Goal: Task Accomplishment & Management: Use online tool/utility

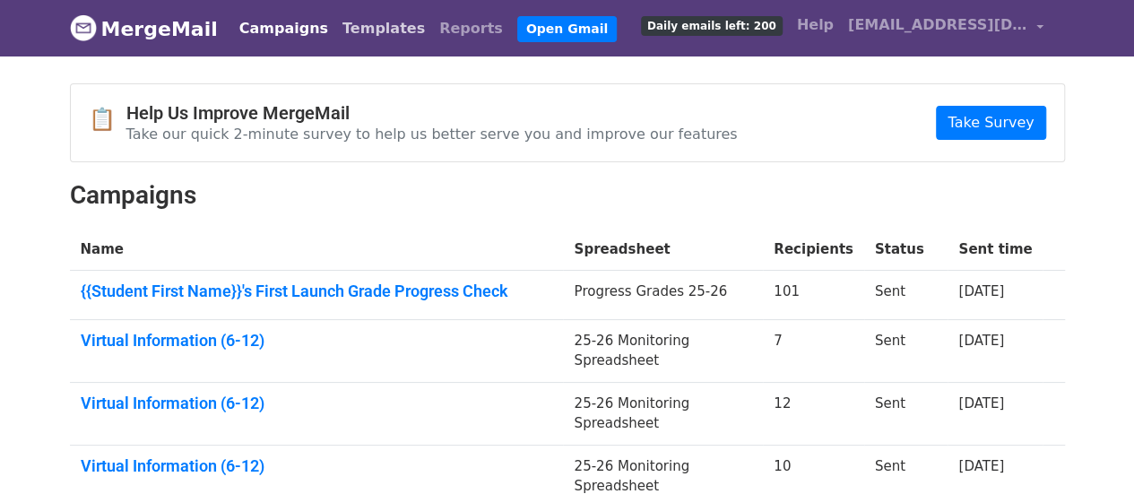
click at [371, 26] on link "Templates" at bounding box center [383, 29] width 97 height 36
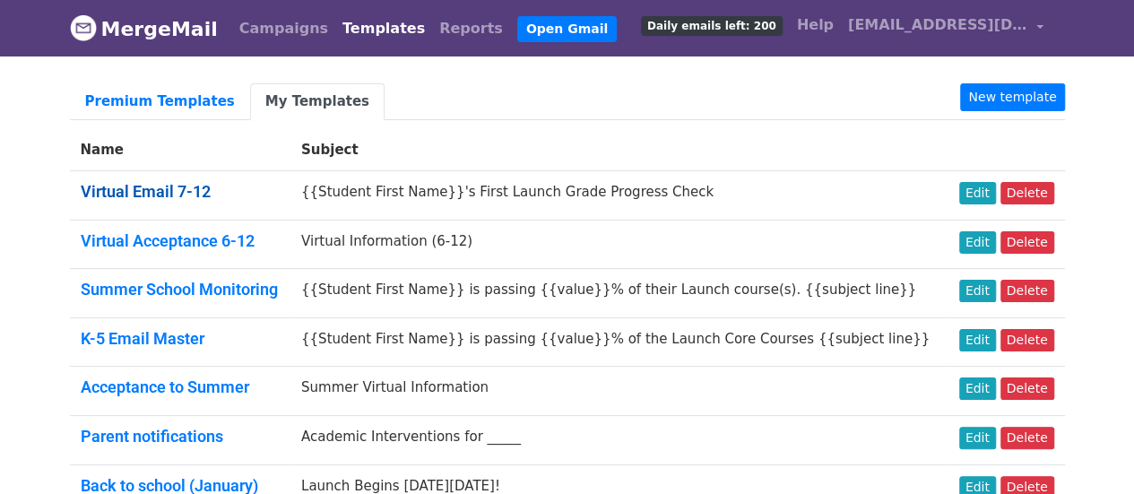
click at [154, 189] on link "Virtual Email 7-12" at bounding box center [146, 191] width 130 height 19
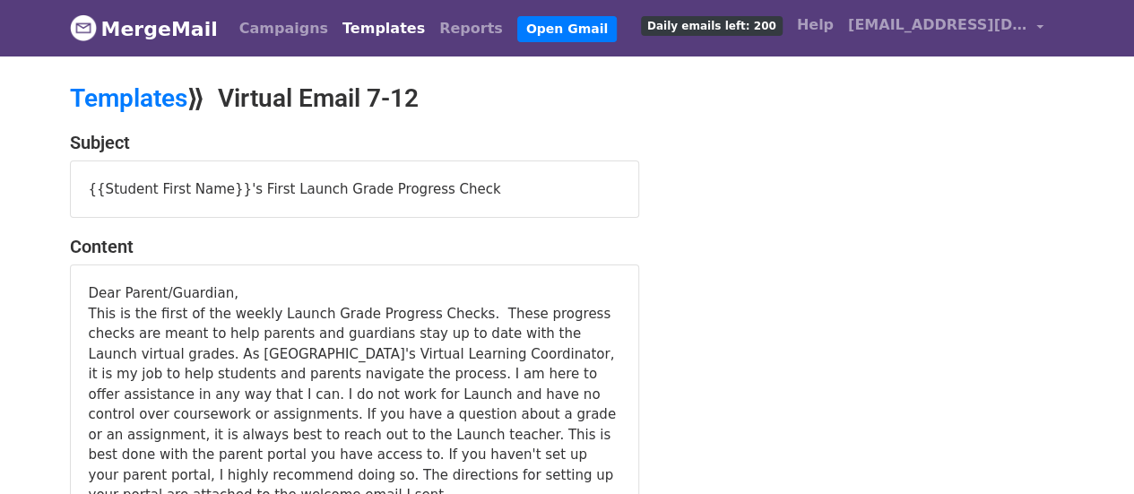
click at [337, 34] on link "Templates" at bounding box center [383, 29] width 97 height 36
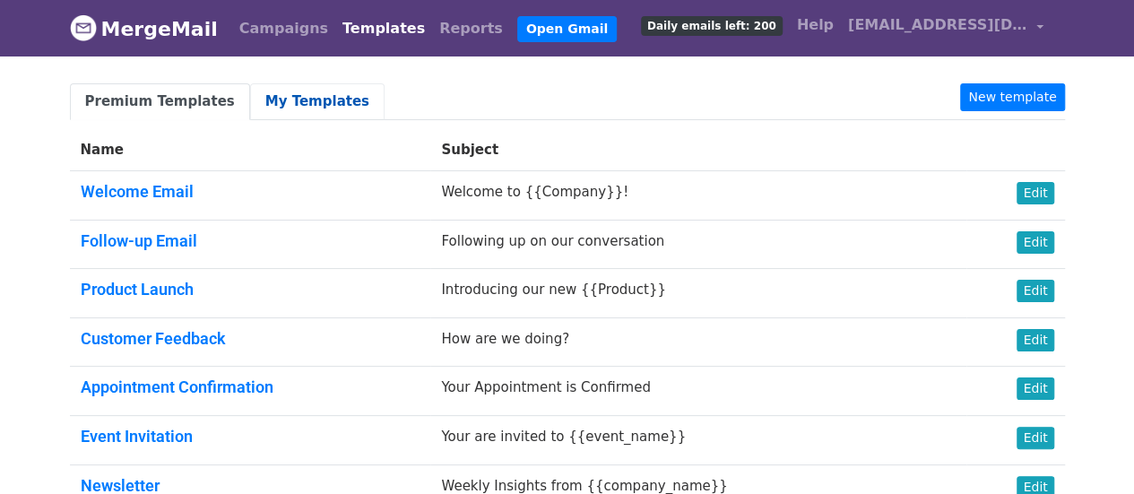
click at [271, 103] on link "My Templates" at bounding box center [317, 101] width 134 height 37
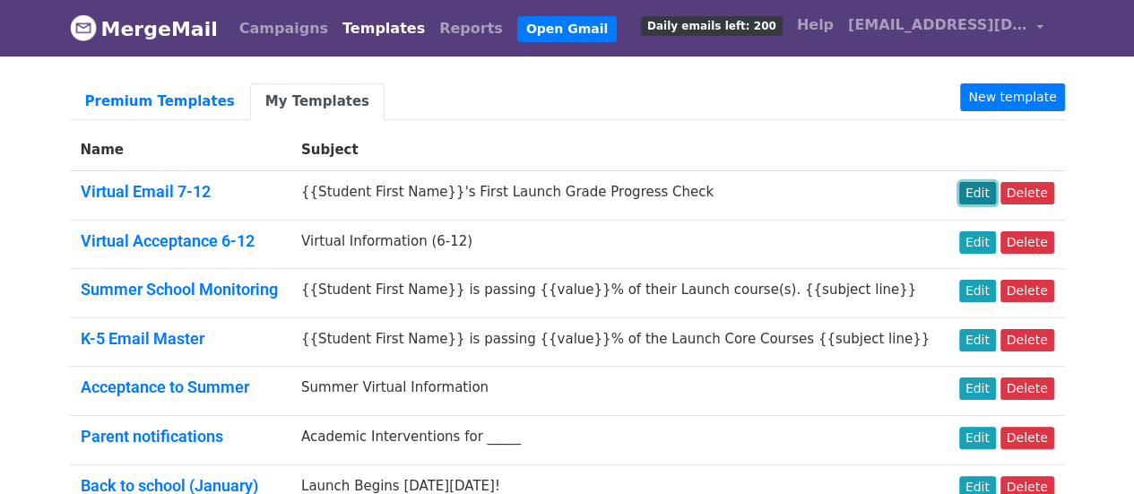
click at [987, 195] on link "Edit" at bounding box center [977, 193] width 37 height 22
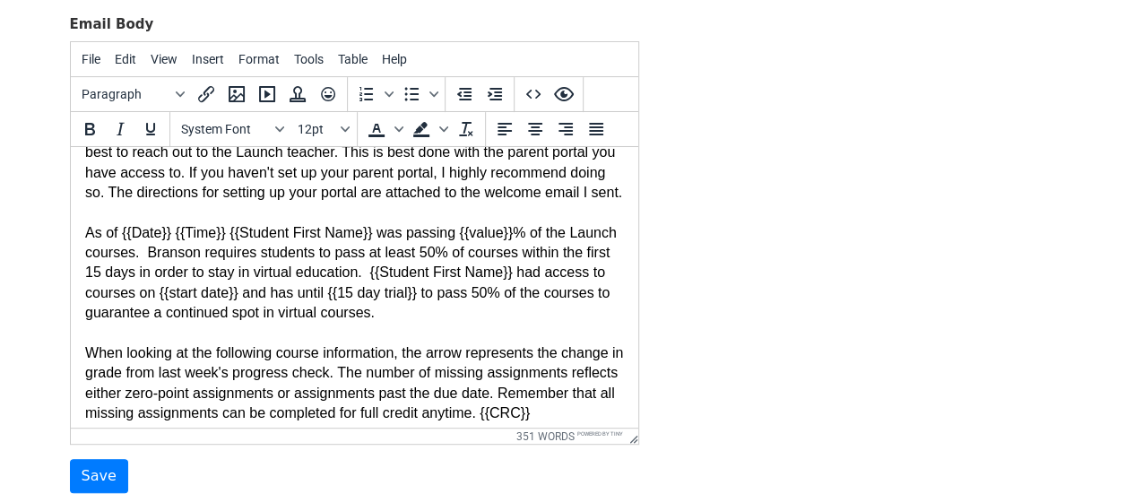
scroll to position [269, 0]
